Goal: Information Seeking & Learning: Learn about a topic

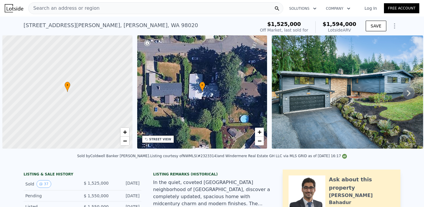
scroll to position [0, 2]
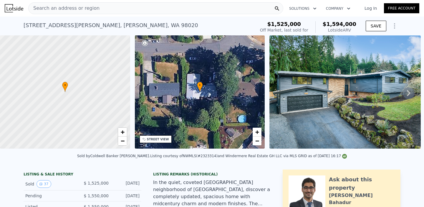
click at [89, 7] on span "Search an address or region" at bounding box center [64, 8] width 71 height 7
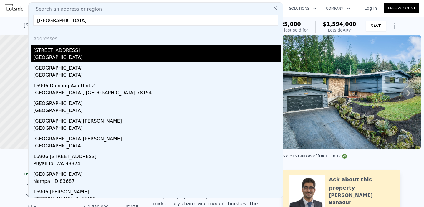
type input "[GEOGRAPHIC_DATA]"
click at [49, 53] on div "[STREET_ADDRESS]" at bounding box center [156, 48] width 247 height 9
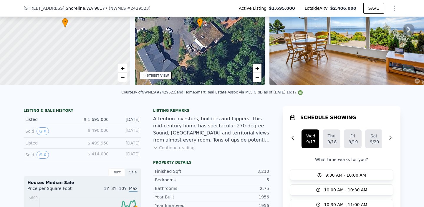
scroll to position [59, 0]
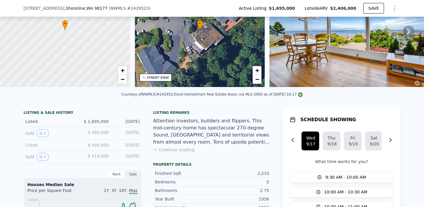
click at [177, 148] on button "Continue reading" at bounding box center [174, 150] width 42 height 6
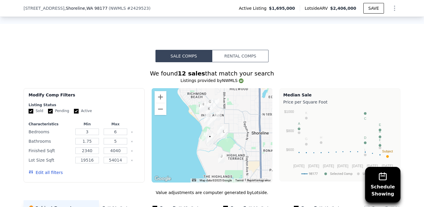
scroll to position [495, 0]
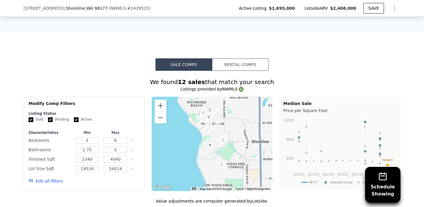
click at [203, 140] on img "16781 15th Ave NW" at bounding box center [204, 145] width 6 height 10
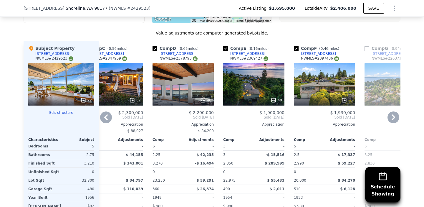
scroll to position [663, 0]
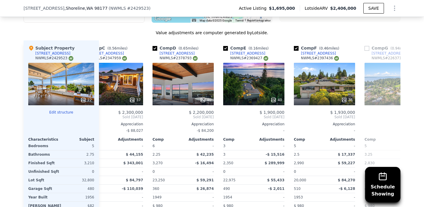
click at [55, 65] on div "22" at bounding box center [61, 84] width 66 height 42
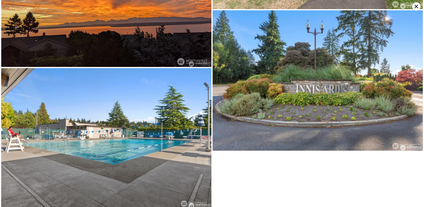
scroll to position [1413, 0]
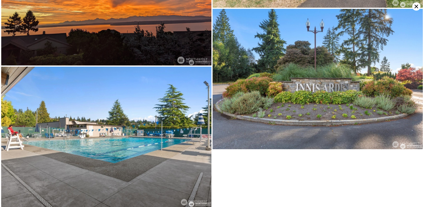
click at [416, 9] on icon at bounding box center [416, 6] width 8 height 8
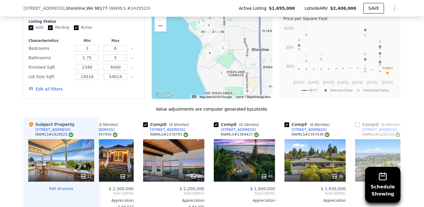
scroll to position [0, 176]
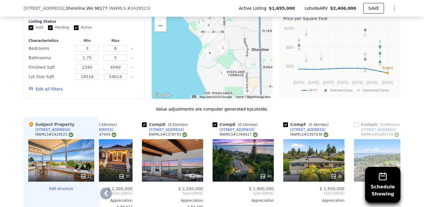
click at [262, 186] on span "$ 1,900,000" at bounding box center [261, 188] width 25 height 5
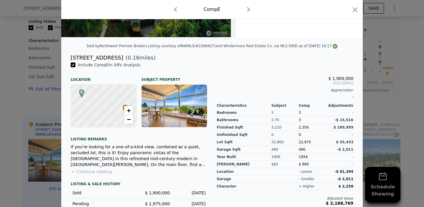
scroll to position [33, 0]
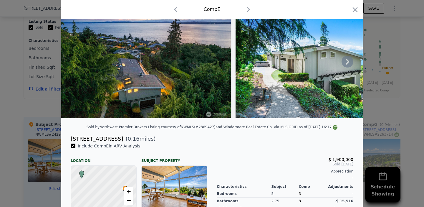
click at [347, 62] on icon at bounding box center [348, 62] width 4 height 6
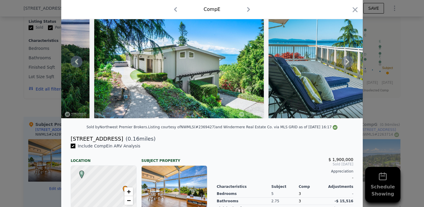
click at [347, 59] on icon at bounding box center [348, 62] width 12 height 12
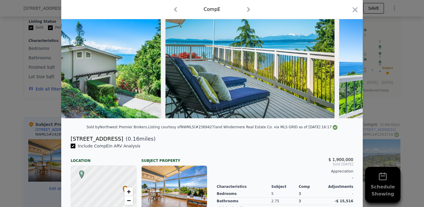
scroll to position [0, 283]
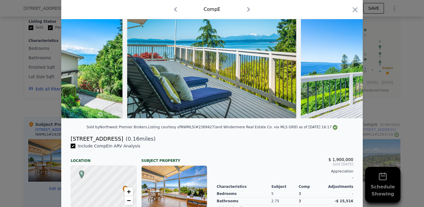
click at [347, 60] on div at bounding box center [211, 61] width 301 height 113
click at [347, 60] on icon at bounding box center [348, 62] width 4 height 6
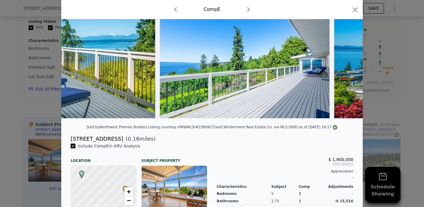
scroll to position [0, 424]
click at [347, 60] on div at bounding box center [211, 61] width 301 height 113
click at [347, 60] on icon at bounding box center [348, 62] width 4 height 6
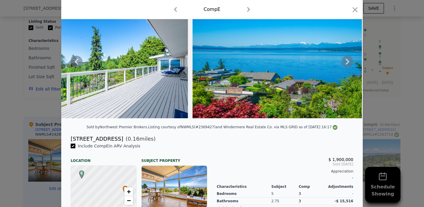
click at [347, 60] on icon at bounding box center [348, 62] width 4 height 6
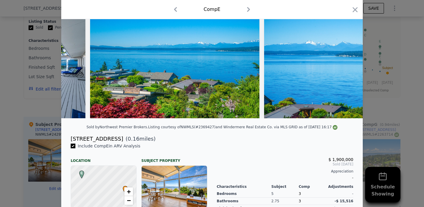
scroll to position [0, 707]
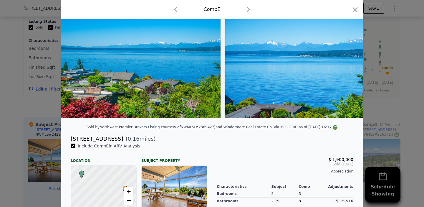
click at [347, 60] on div at bounding box center [211, 61] width 301 height 113
click at [347, 60] on icon at bounding box center [348, 62] width 4 height 6
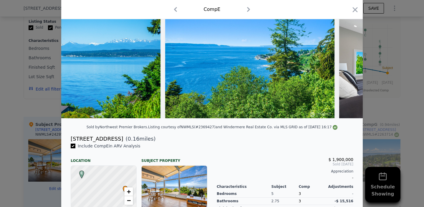
scroll to position [0, 989]
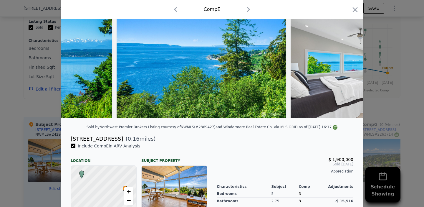
click at [347, 60] on div at bounding box center [211, 61] width 301 height 113
click at [347, 60] on icon at bounding box center [348, 62] width 4 height 6
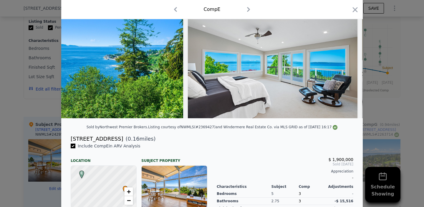
scroll to position [0, 1131]
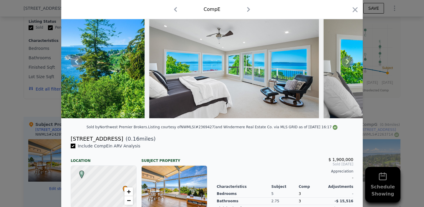
click at [347, 60] on icon at bounding box center [348, 62] width 4 height 6
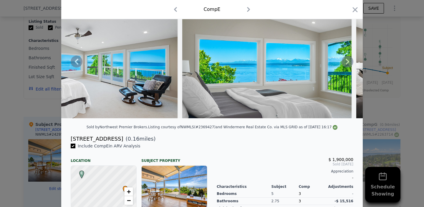
click at [347, 60] on icon at bounding box center [348, 62] width 4 height 6
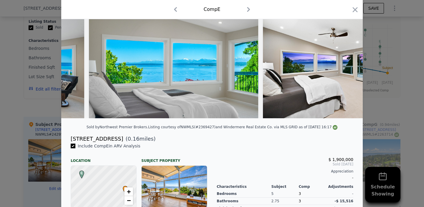
scroll to position [0, 1413]
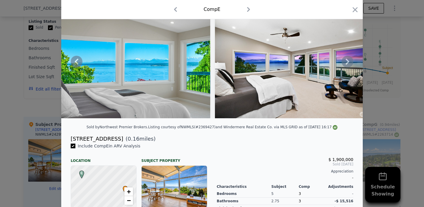
click at [347, 60] on div at bounding box center [211, 61] width 301 height 113
click at [347, 60] on icon at bounding box center [348, 62] width 4 height 6
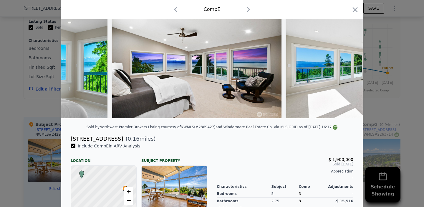
scroll to position [0, 1554]
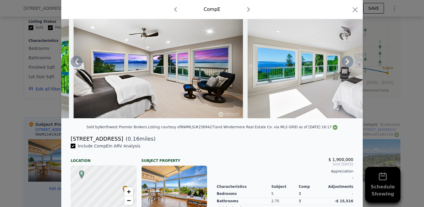
click at [348, 61] on icon at bounding box center [348, 62] width 4 height 6
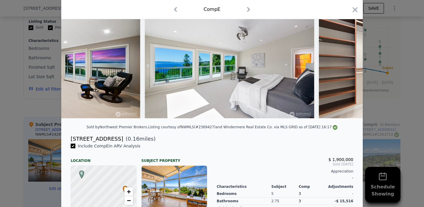
scroll to position [0, 1696]
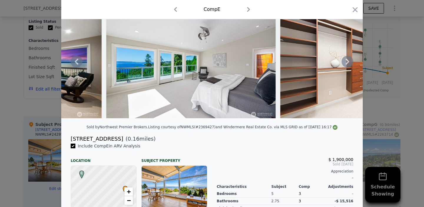
click at [346, 62] on icon at bounding box center [348, 62] width 12 height 12
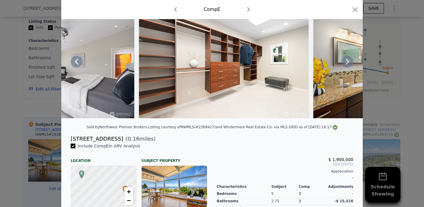
click at [346, 62] on icon at bounding box center [348, 62] width 12 height 12
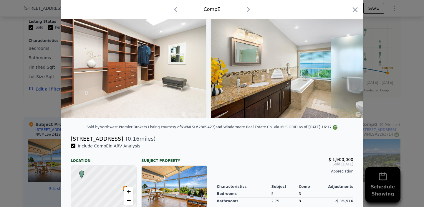
scroll to position [0, 1978]
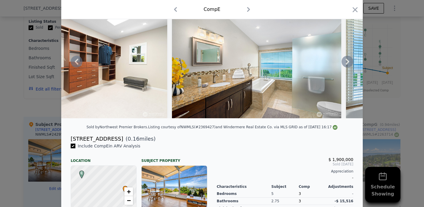
click at [347, 61] on icon at bounding box center [348, 62] width 12 height 12
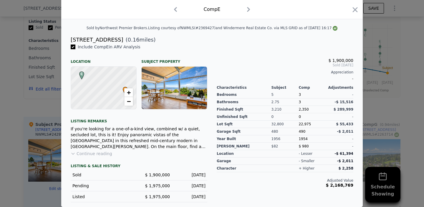
scroll to position [0, 0]
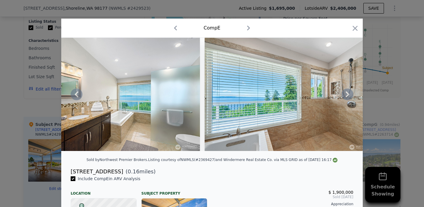
click at [348, 97] on icon at bounding box center [348, 94] width 12 height 12
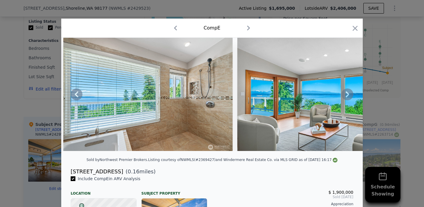
click at [348, 94] on icon at bounding box center [348, 94] width 4 height 6
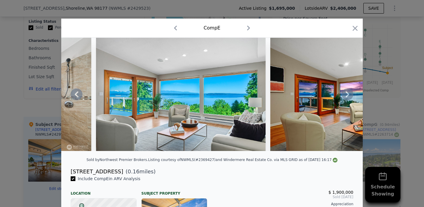
click at [346, 96] on icon at bounding box center [348, 94] width 4 height 6
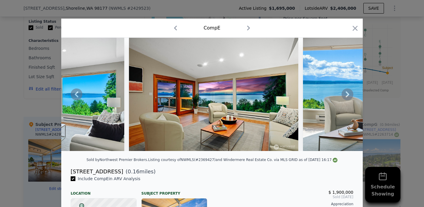
click at [347, 95] on icon at bounding box center [348, 94] width 12 height 12
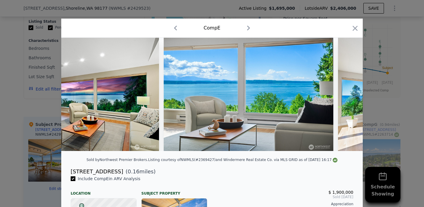
scroll to position [0, 2685]
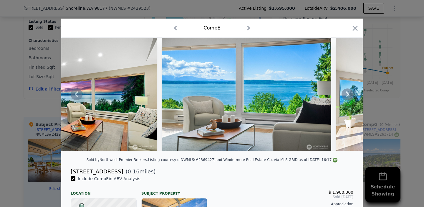
click at [347, 95] on icon at bounding box center [348, 94] width 12 height 12
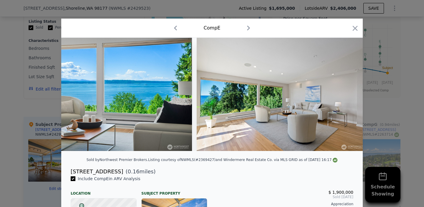
scroll to position [0, 2826]
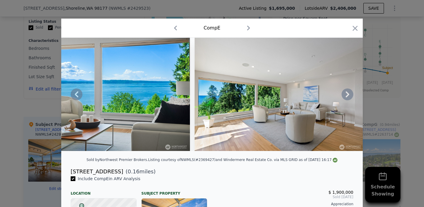
click at [347, 95] on icon at bounding box center [348, 94] width 12 height 12
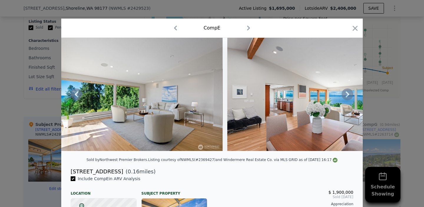
click at [347, 95] on icon at bounding box center [348, 94] width 12 height 12
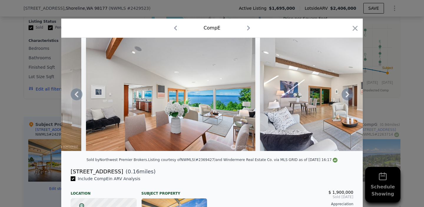
click at [347, 95] on icon at bounding box center [348, 94] width 12 height 12
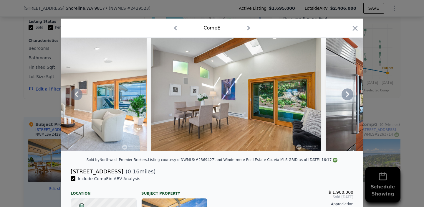
click at [347, 95] on icon at bounding box center [348, 94] width 12 height 12
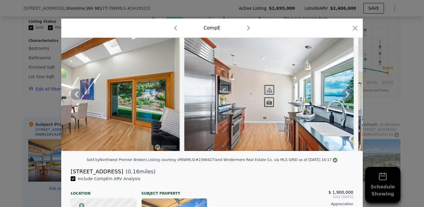
click at [347, 95] on icon at bounding box center [348, 94] width 12 height 12
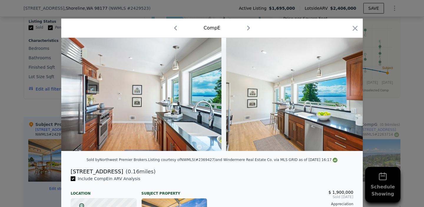
scroll to position [0, 3674]
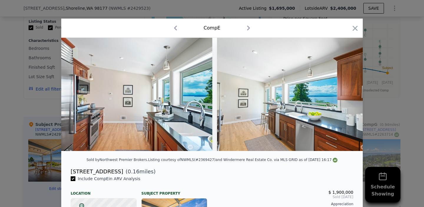
click at [347, 95] on div at bounding box center [211, 94] width 301 height 113
click at [346, 98] on icon at bounding box center [348, 94] width 12 height 12
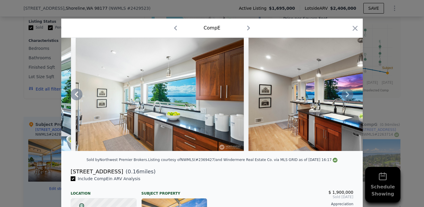
click at [347, 93] on icon at bounding box center [348, 94] width 4 height 6
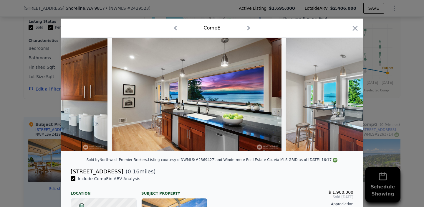
scroll to position [0, 3957]
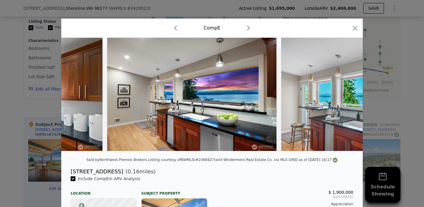
click at [347, 93] on div at bounding box center [211, 94] width 301 height 113
click at [347, 93] on icon at bounding box center [348, 94] width 4 height 6
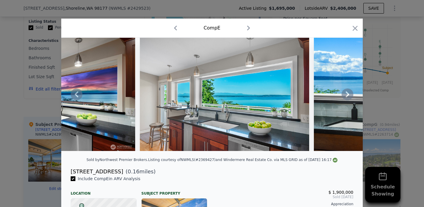
click at [347, 93] on icon at bounding box center [348, 94] width 4 height 6
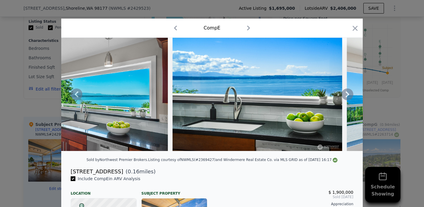
click at [347, 93] on icon at bounding box center [348, 94] width 4 height 6
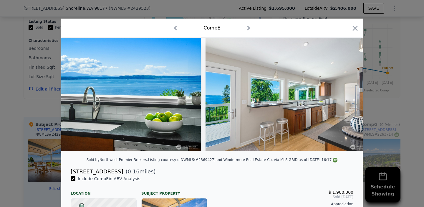
scroll to position [1, 0]
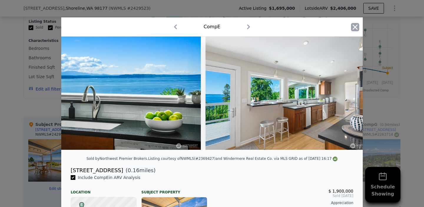
click at [354, 25] on icon "button" at bounding box center [355, 27] width 8 height 8
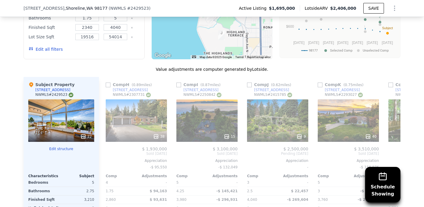
scroll to position [549, 0]
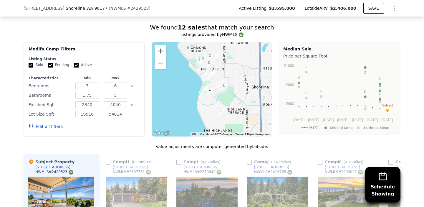
click at [219, 79] on img "861 NW 175th St" at bounding box center [220, 84] width 6 height 10
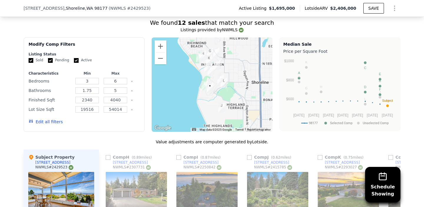
scroll to position [641, 0]
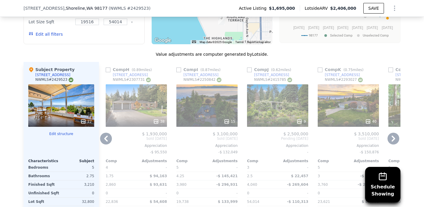
click at [101, 132] on icon at bounding box center [106, 138] width 12 height 12
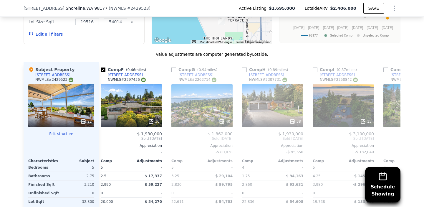
scroll to position [0, 354]
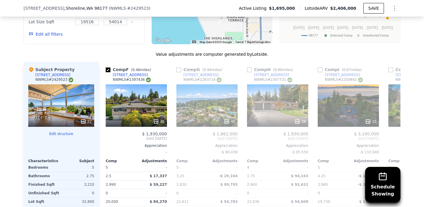
click at [107, 136] on span "Sold [DATE]" at bounding box center [136, 138] width 61 height 5
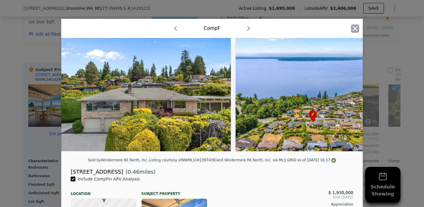
click at [357, 31] on icon "button" at bounding box center [355, 28] width 5 height 5
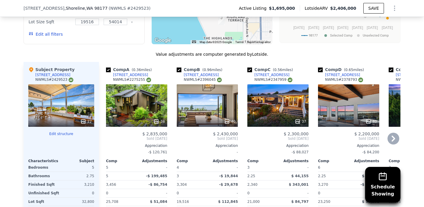
click at [154, 136] on span "Sold [DATE]" at bounding box center [136, 138] width 61 height 5
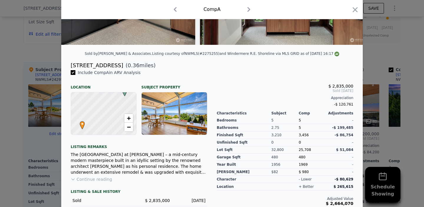
scroll to position [132, 0]
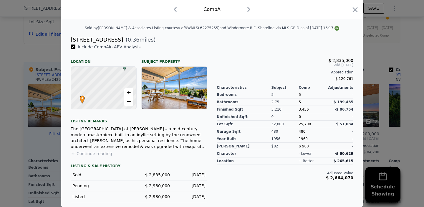
click at [96, 155] on button "Continue reading" at bounding box center [92, 153] width 42 height 6
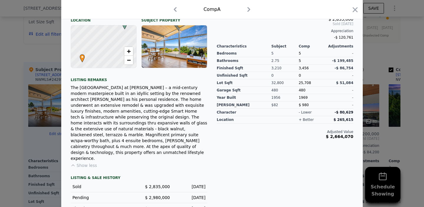
scroll to position [127, 0]
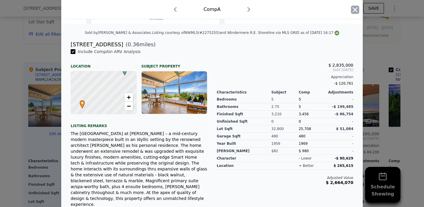
click at [356, 8] on icon "button" at bounding box center [355, 9] width 5 height 5
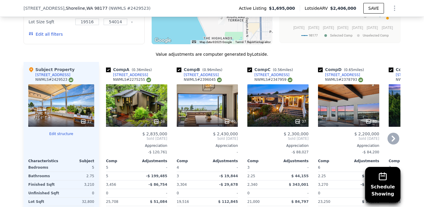
click at [227, 131] on span "$ 2,430,000" at bounding box center [225, 133] width 25 height 5
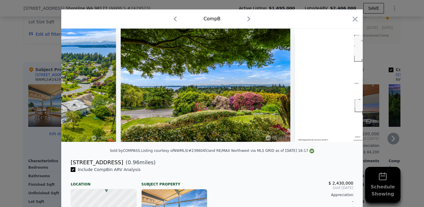
scroll to position [10, 0]
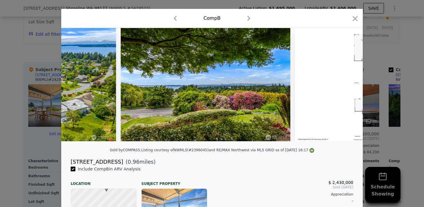
click at [355, 23] on div at bounding box center [355, 19] width 8 height 10
click at [354, 19] on icon "button" at bounding box center [355, 18] width 5 height 5
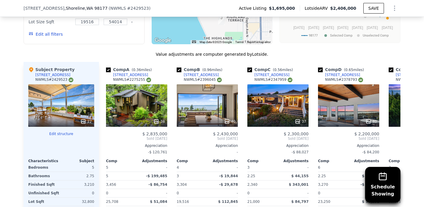
click at [69, 99] on div "22" at bounding box center [61, 105] width 66 height 42
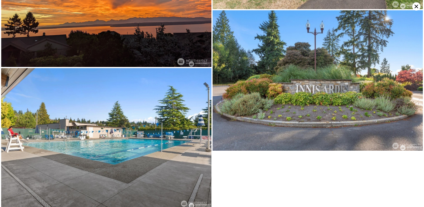
scroll to position [1413, 0]
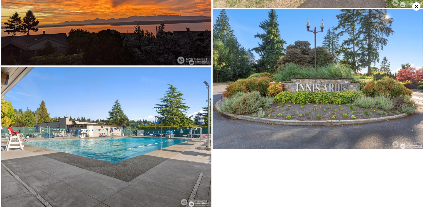
click at [416, 7] on icon at bounding box center [416, 6] width 8 height 8
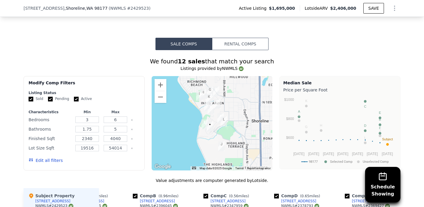
scroll to position [515, 0]
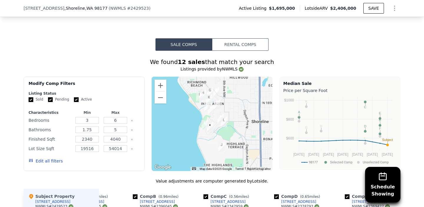
click at [208, 94] on img "18249 14th Ave NW" at bounding box center [209, 99] width 6 height 10
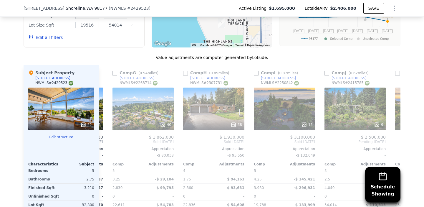
scroll to position [0, 400]
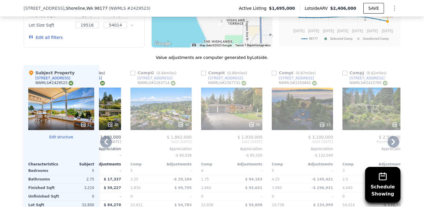
click at [178, 135] on span "$ 1,862,000" at bounding box center [179, 137] width 25 height 5
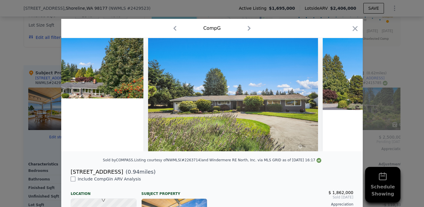
scroll to position [0, 1389]
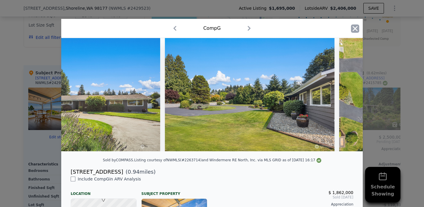
click at [355, 31] on icon "button" at bounding box center [355, 28] width 8 height 8
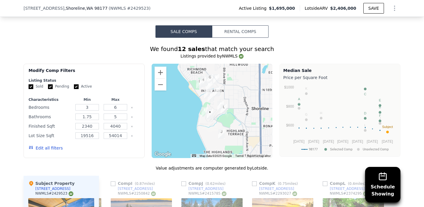
scroll to position [582, 0]
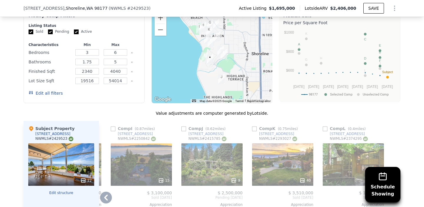
click at [340, 155] on div "35" at bounding box center [353, 164] width 61 height 42
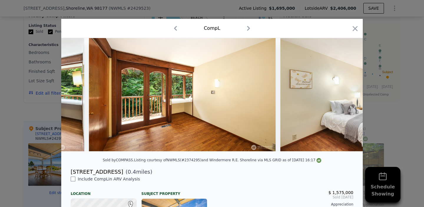
scroll to position [0, 3827]
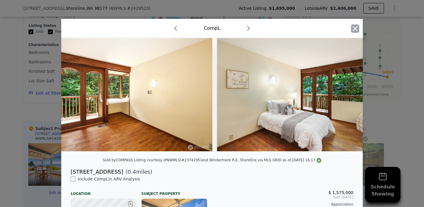
click at [355, 27] on icon "button" at bounding box center [355, 28] width 8 height 8
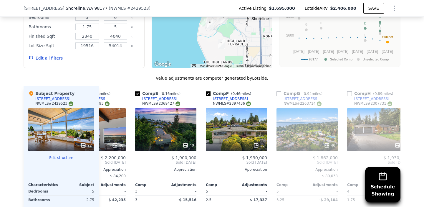
scroll to position [0, 221]
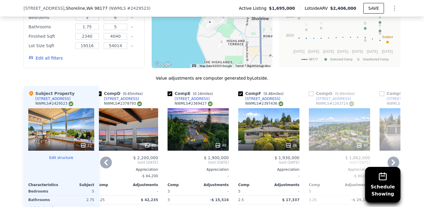
click at [288, 155] on span "$ 1,930,000" at bounding box center [286, 157] width 25 height 5
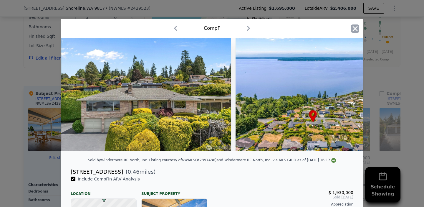
click at [355, 27] on icon "button" at bounding box center [355, 28] width 8 height 8
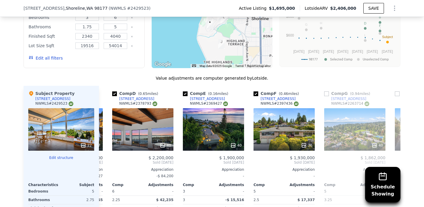
scroll to position [0, 198]
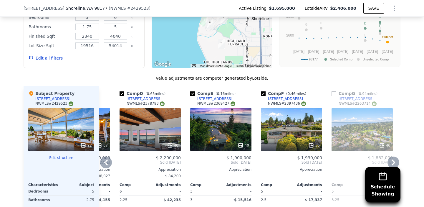
click at [239, 155] on span "$ 1,900,000" at bounding box center [238, 157] width 25 height 5
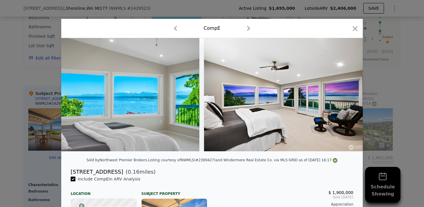
scroll to position [132, 0]
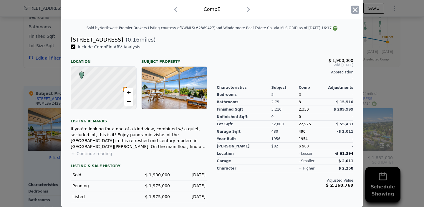
click at [354, 11] on icon "button" at bounding box center [355, 9] width 5 height 5
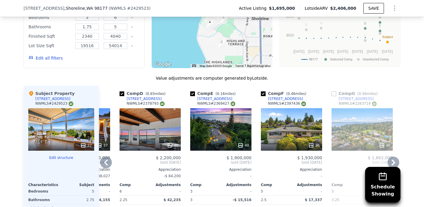
click at [171, 155] on span "$ 2,200,000" at bounding box center [168, 157] width 25 height 5
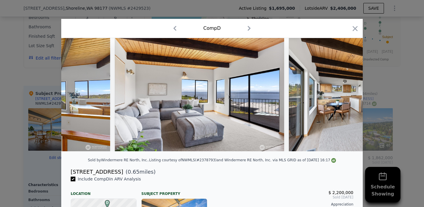
scroll to position [141, 0]
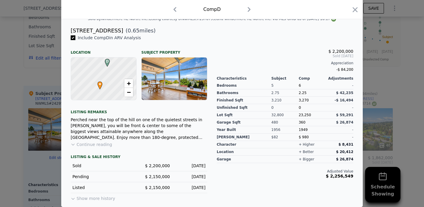
click at [105, 198] on button "Show more history" at bounding box center [93, 197] width 44 height 8
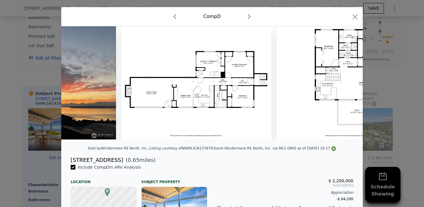
scroll to position [0, 6365]
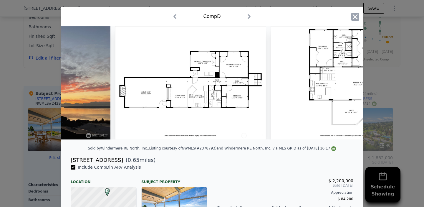
click at [352, 15] on icon "button" at bounding box center [355, 17] width 8 height 8
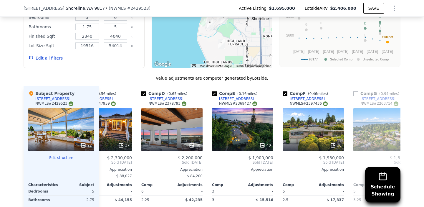
scroll to position [0, 170]
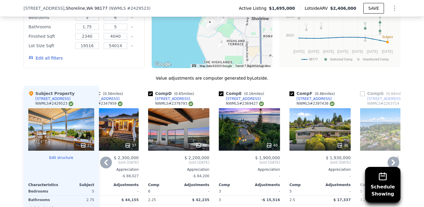
click at [291, 91] on input "checkbox" at bounding box center [291, 93] width 5 height 5
checkbox input "false"
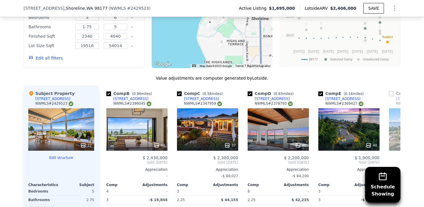
scroll to position [0, 66]
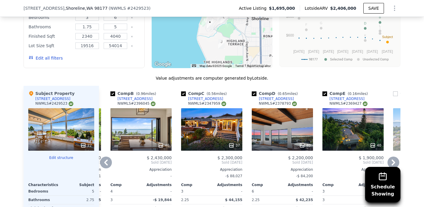
click at [227, 160] on span "Sold [DATE]" at bounding box center [211, 162] width 61 height 5
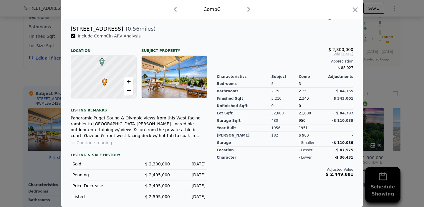
scroll to position [54, 0]
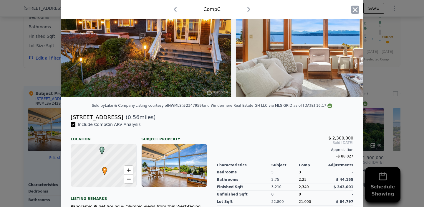
click at [354, 9] on icon "button" at bounding box center [355, 9] width 5 height 5
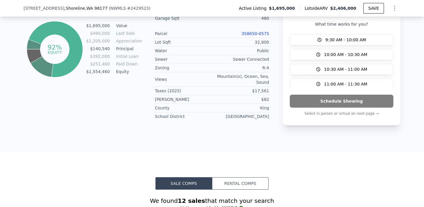
scroll to position [482, 0]
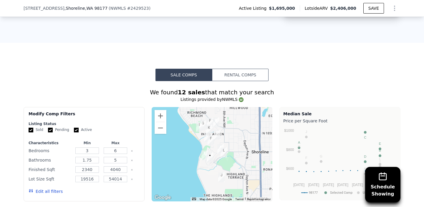
click at [41, 10] on span "[STREET_ADDRESS]" at bounding box center [44, 8] width 41 height 6
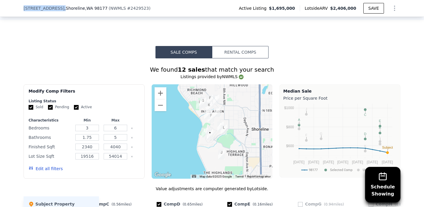
scroll to position [482, 0]
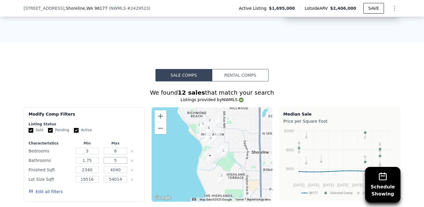
click at [120, 157] on input "5" at bounding box center [115, 160] width 23 height 6
type input "4"
click at [117, 147] on input "6" at bounding box center [115, 150] width 23 height 6
type input "5"
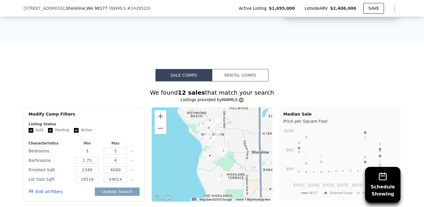
click at [92, 147] on input "3" at bounding box center [86, 150] width 23 height 6
type input "4"
click at [120, 187] on button "Update Search" at bounding box center [117, 191] width 44 height 8
checkbox input "false"
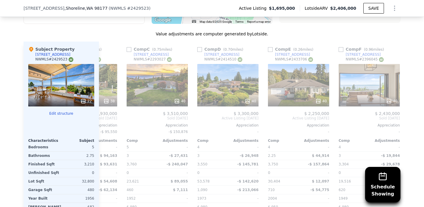
scroll to position [0, 114]
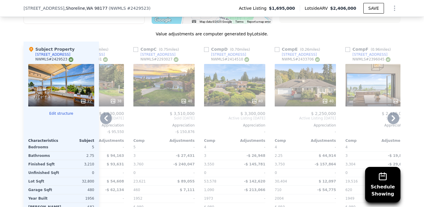
click at [255, 111] on span "$ 3,300,000" at bounding box center [252, 113] width 25 height 5
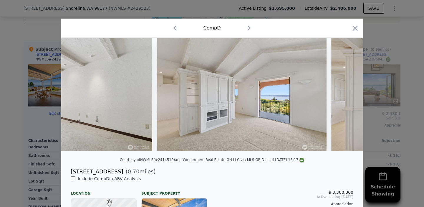
scroll to position [117, 0]
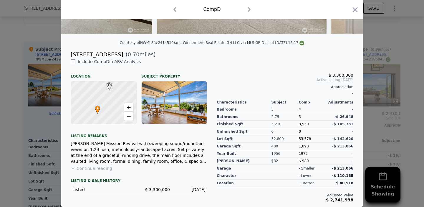
click at [101, 167] on button "Continue reading" at bounding box center [92, 168] width 42 height 6
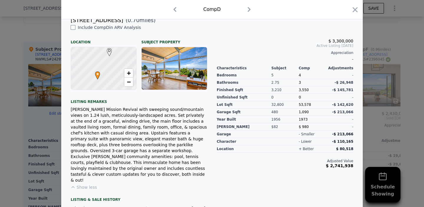
scroll to position [150, 0]
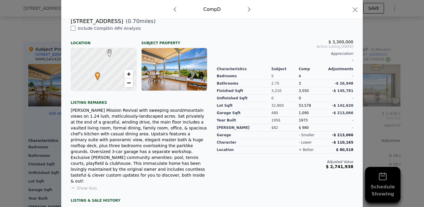
click at [42, 126] on div at bounding box center [212, 103] width 424 height 207
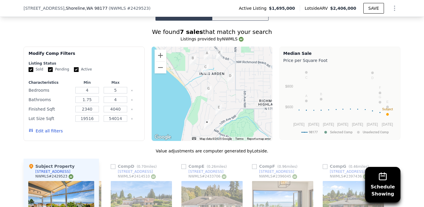
scroll to position [625, 0]
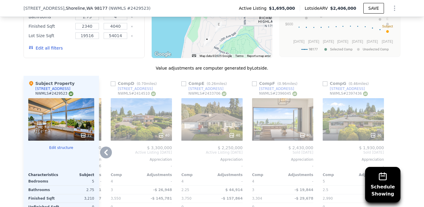
click at [301, 145] on span "$ 2,430,000" at bounding box center [300, 147] width 25 height 5
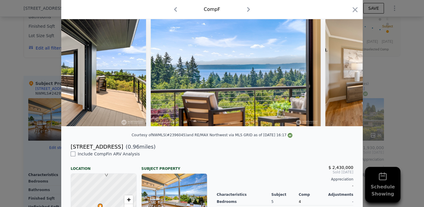
scroll to position [0, 2381]
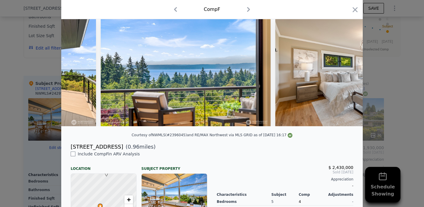
click at [113, 146] on div "[STREET_ADDRESS]" at bounding box center [97, 146] width 52 height 8
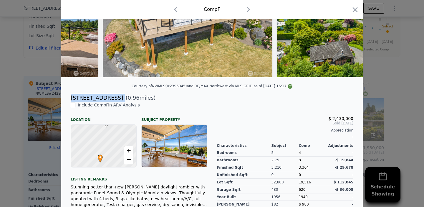
scroll to position [132, 0]
